Goal: Learn about a topic

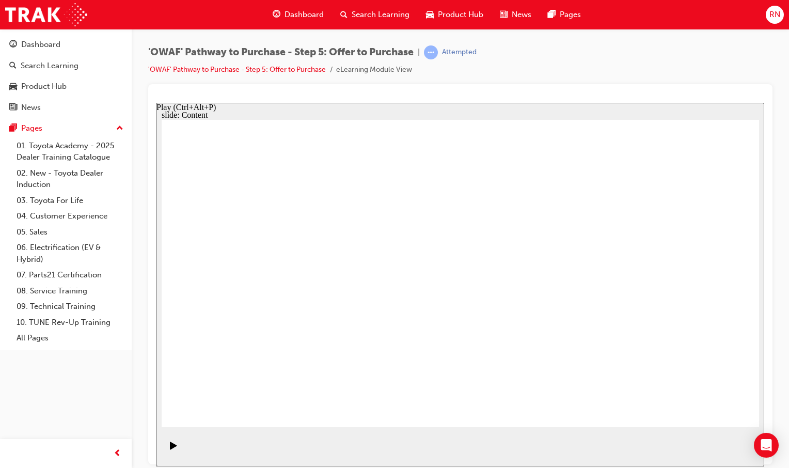
click at [175, 451] on div "Play (Ctrl+Alt+P)" at bounding box center [174, 450] width 18 height 18
